Goal: Complete application form

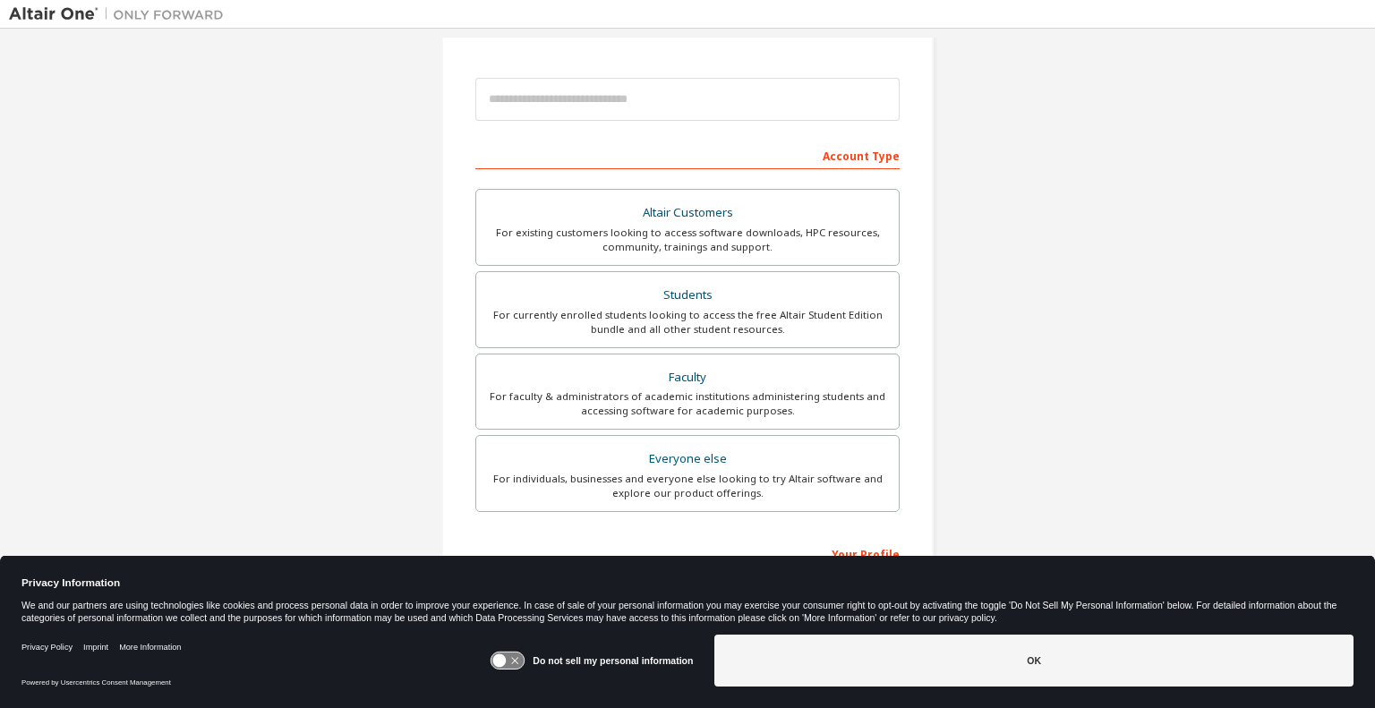
scroll to position [179, 0]
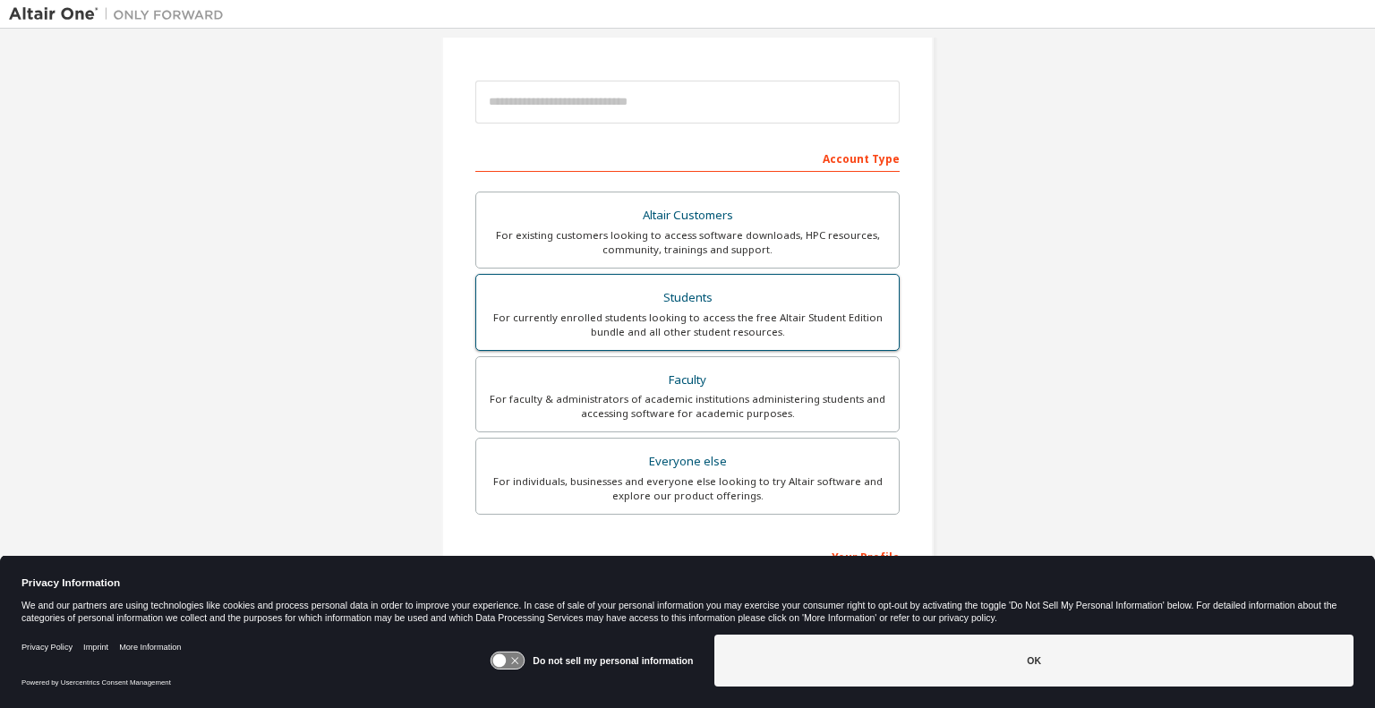
click at [564, 306] on div "Students" at bounding box center [687, 298] width 401 height 25
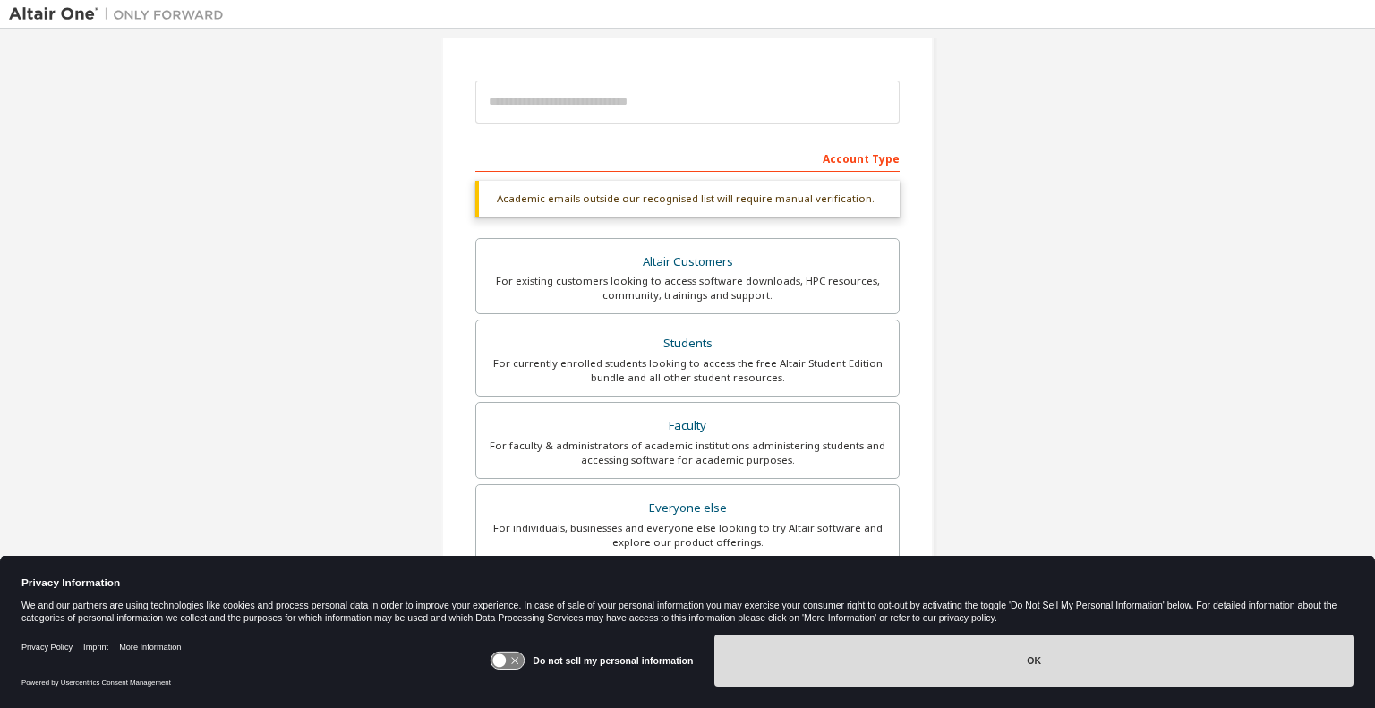
click at [1038, 670] on button "OK" at bounding box center [1033, 661] width 639 height 52
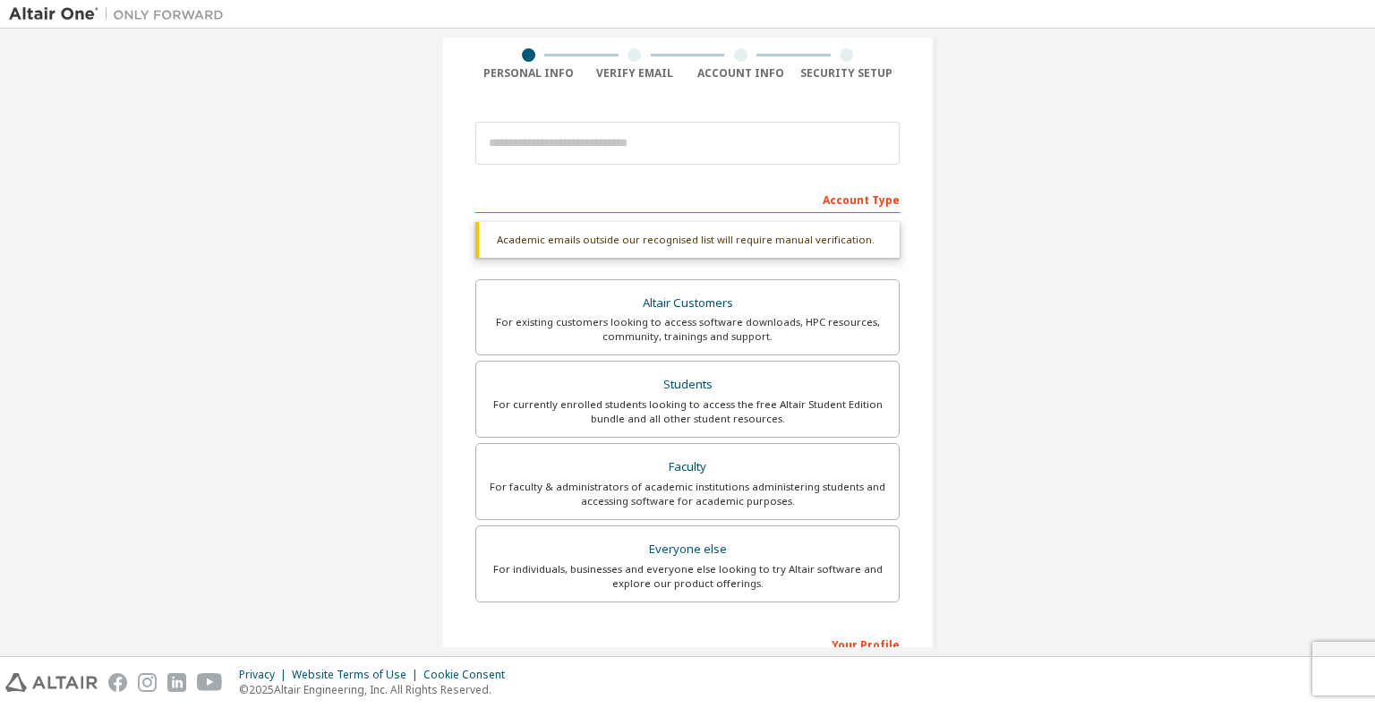
scroll to position [98, 0]
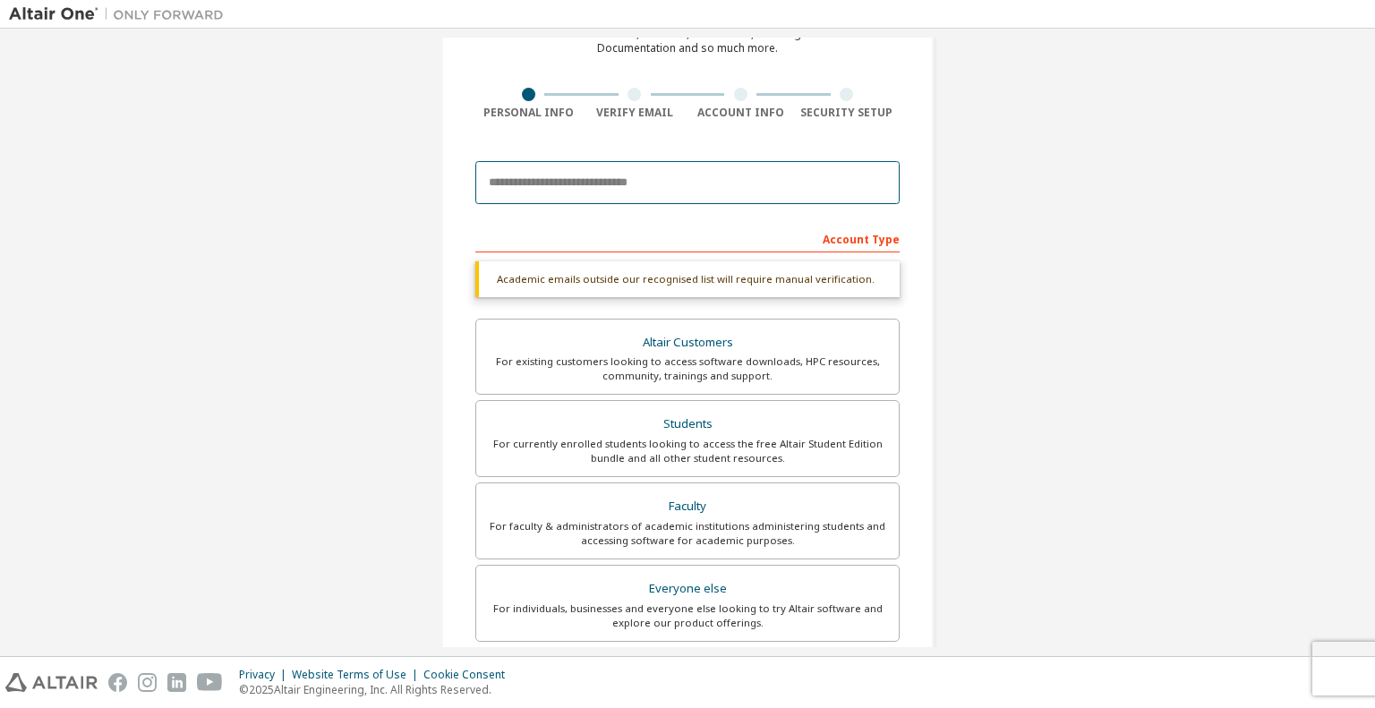
click at [827, 179] on input "email" at bounding box center [687, 182] width 424 height 43
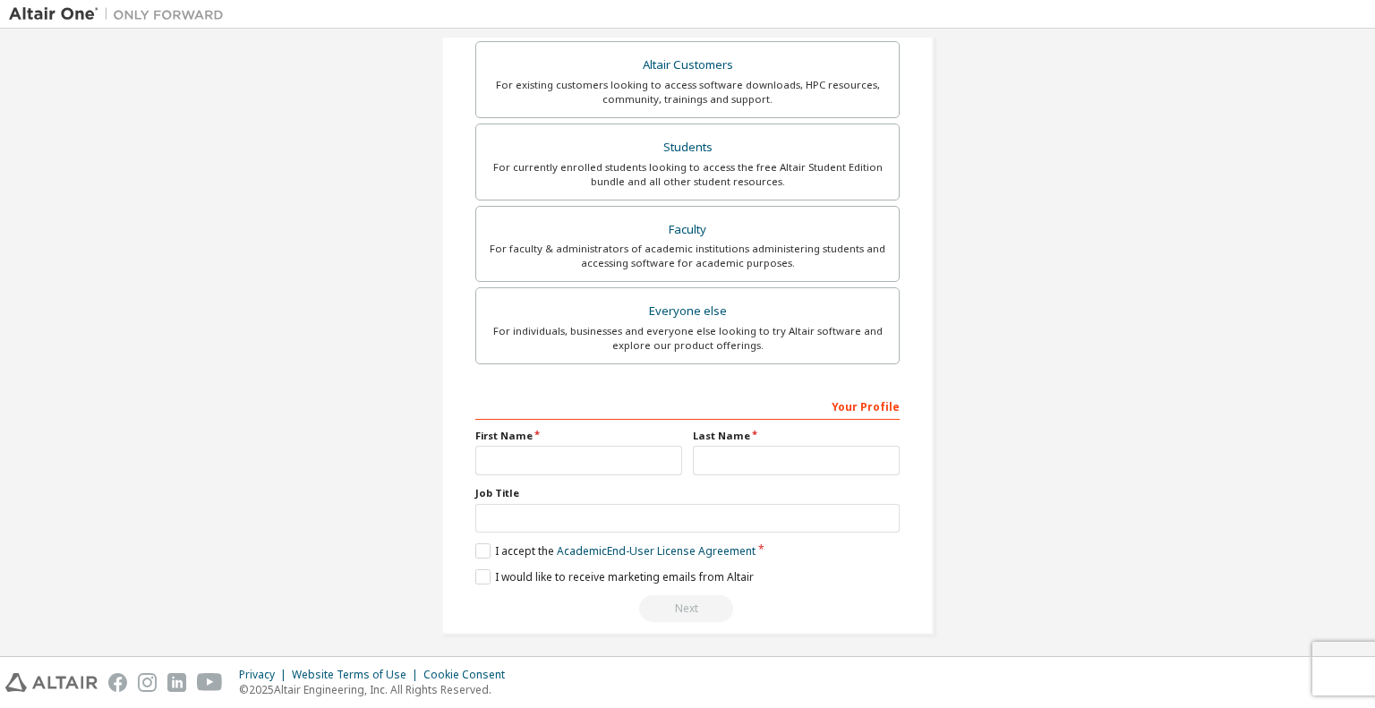
scroll to position [334, 0]
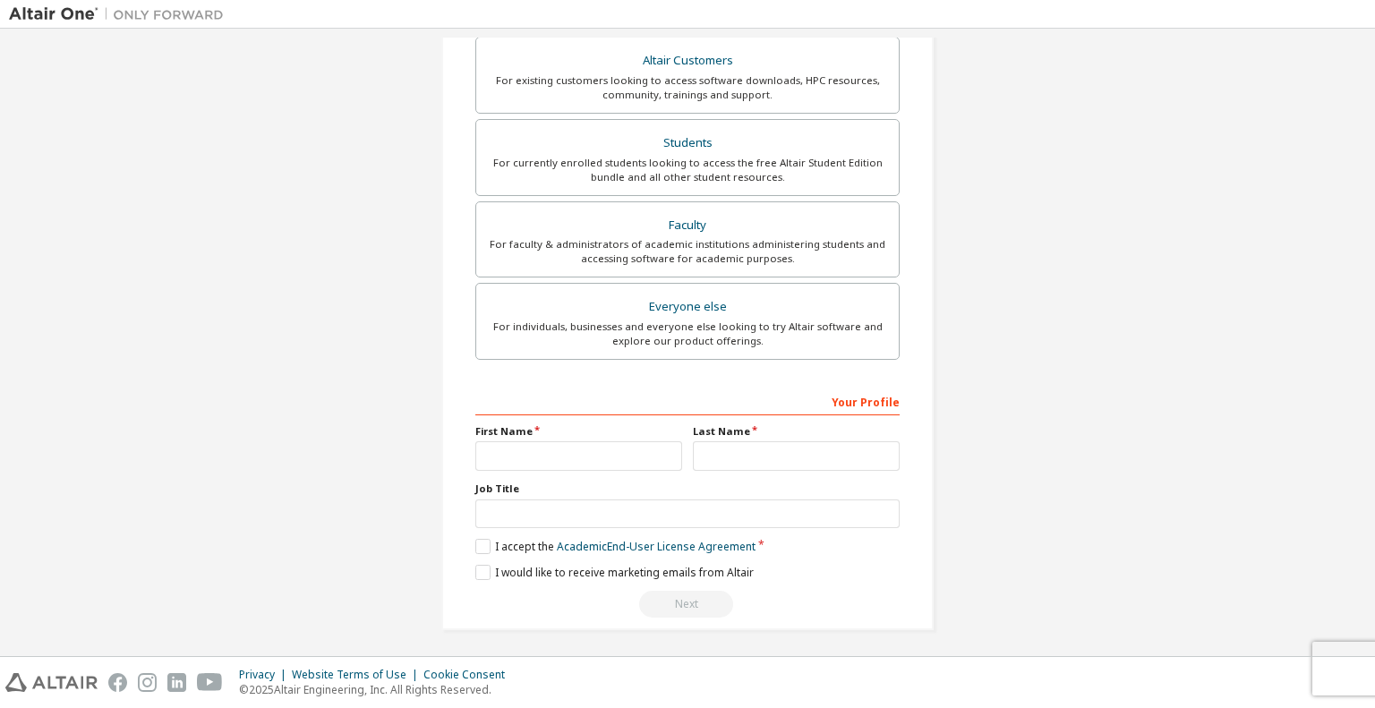
type input "**********"
click at [558, 459] on input "text" at bounding box center [578, 456] width 207 height 30
type input "****"
type input "*****"
click at [476, 542] on label "I accept the Academic End-User License Agreement" at bounding box center [615, 546] width 280 height 15
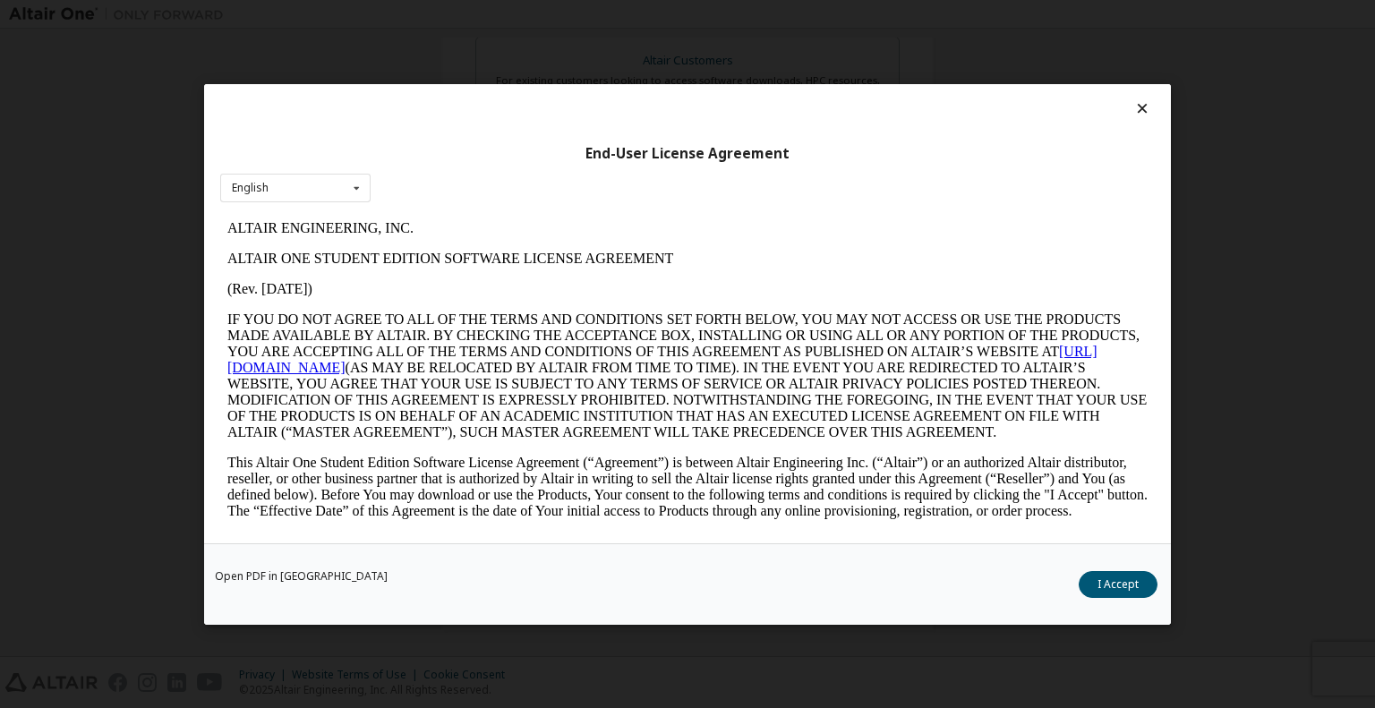
scroll to position [0, 0]
click at [1117, 583] on button "I Accept" at bounding box center [1118, 583] width 79 height 27
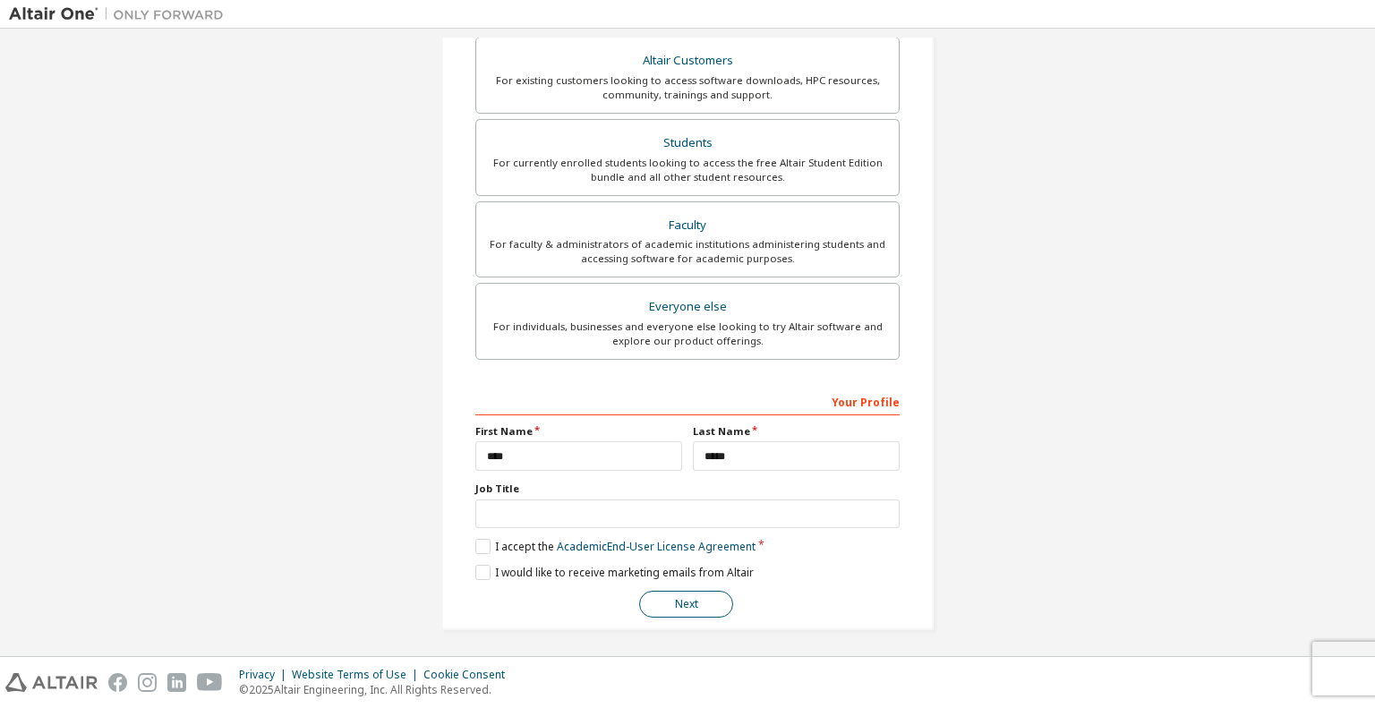
click at [673, 599] on button "Next" at bounding box center [686, 604] width 94 height 27
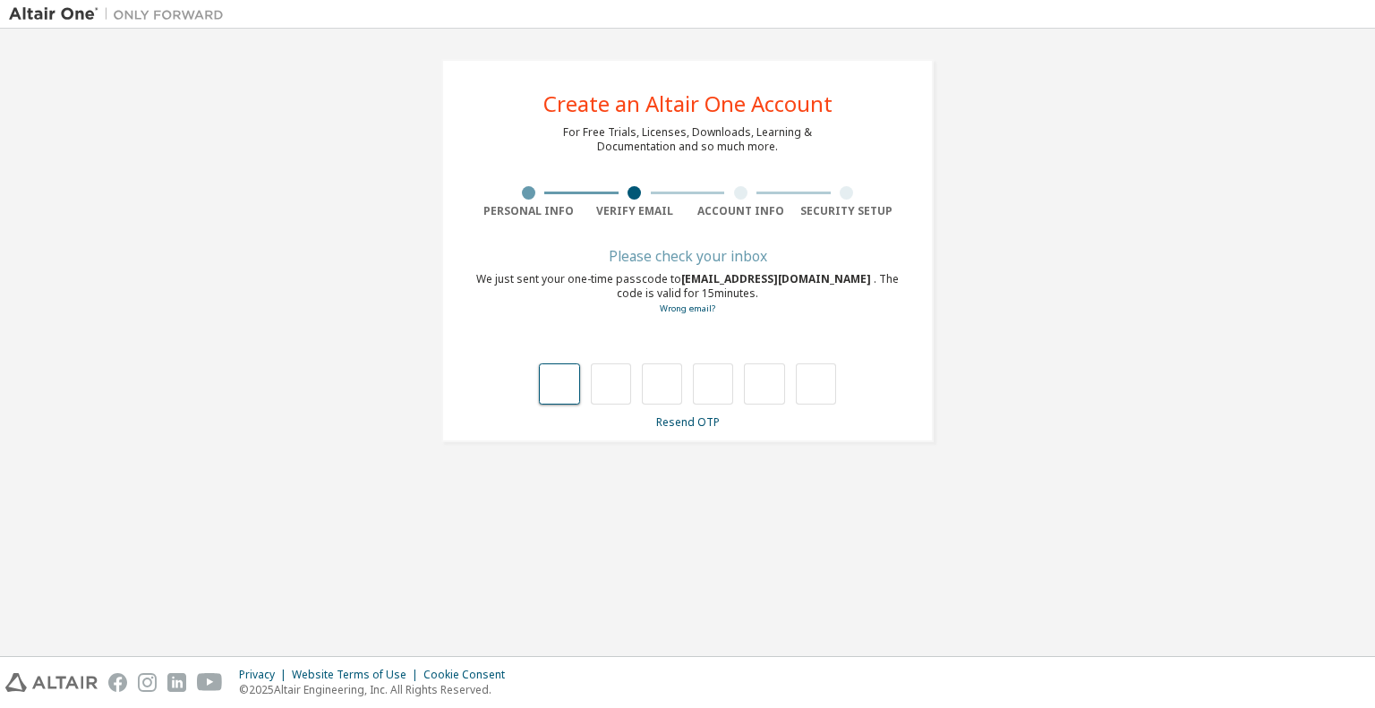
type input "*"
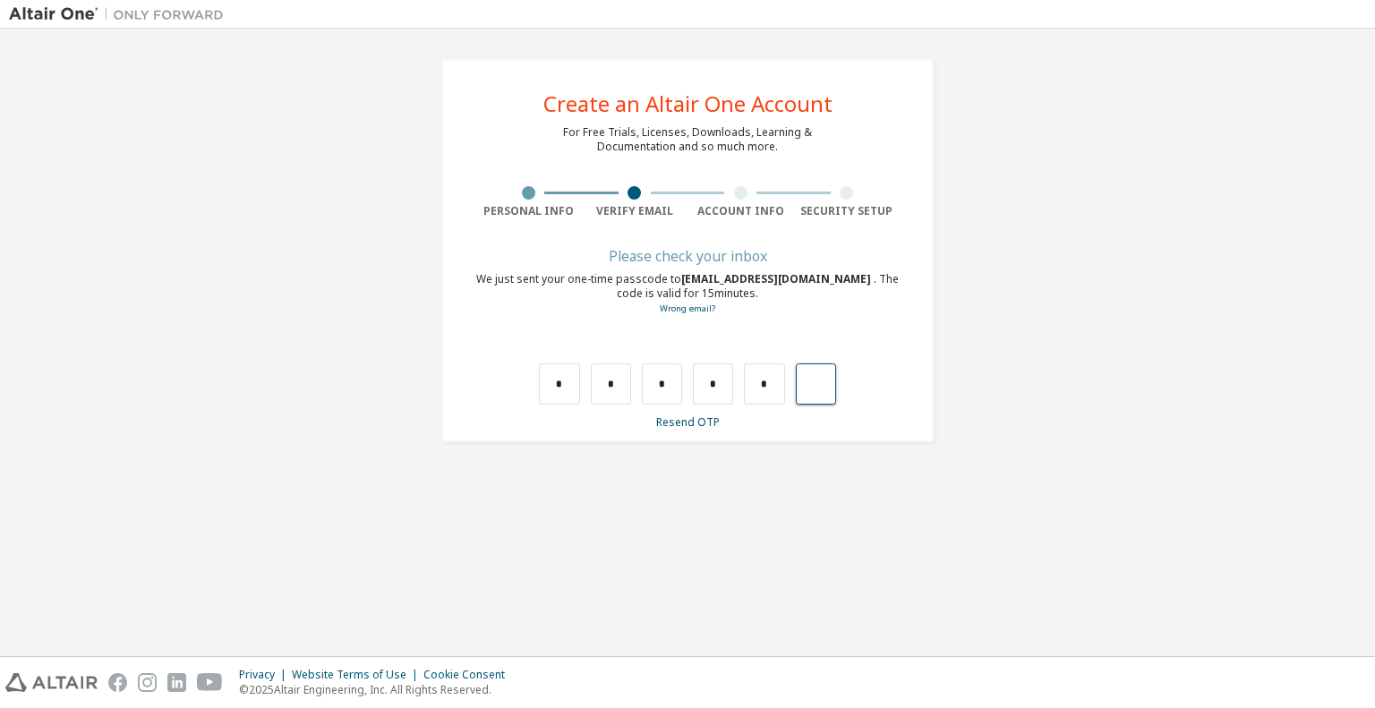
type input "*"
